Goal: Transaction & Acquisition: Purchase product/service

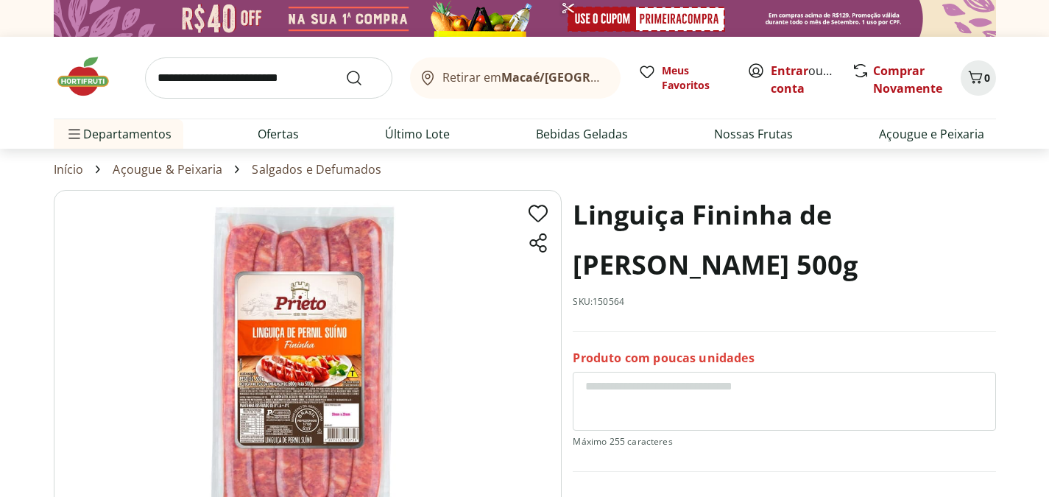
drag, startPoint x: 0, startPoint y: 0, endPoint x: 319, endPoint y: 72, distance: 326.9
click at [319, 72] on input "search" at bounding box center [268, 77] width 247 height 41
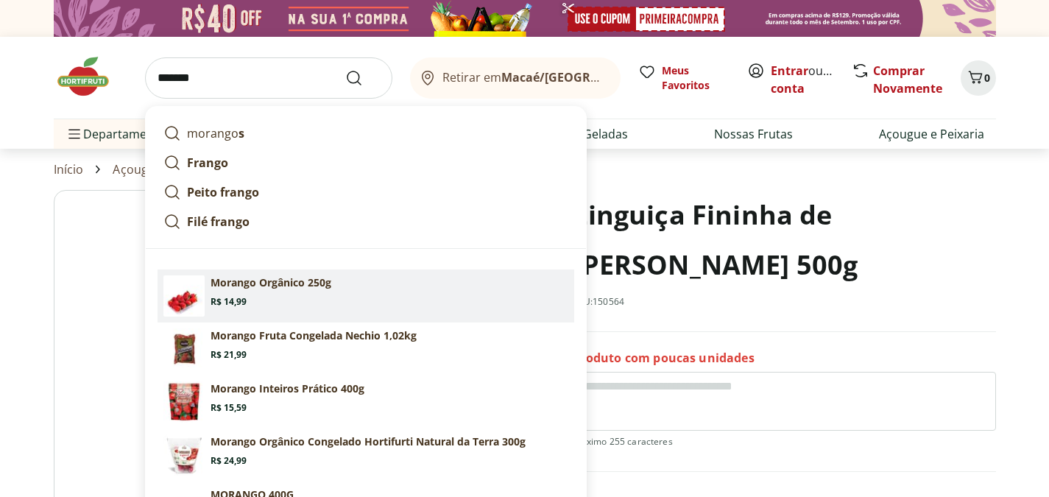
click at [256, 292] on section "Morango Orgânico 250g Price: R$ 14,99" at bounding box center [390, 291] width 358 height 32
type input "**********"
